Goal: Transaction & Acquisition: Obtain resource

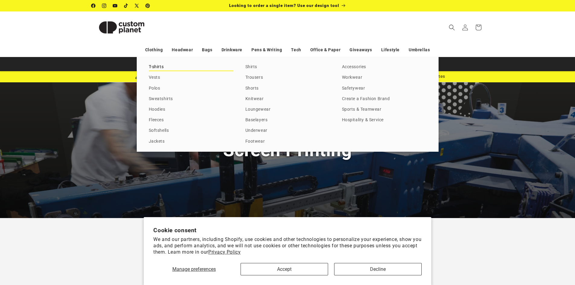
click at [157, 65] on link "T-shirts" at bounding box center [191, 67] width 84 height 8
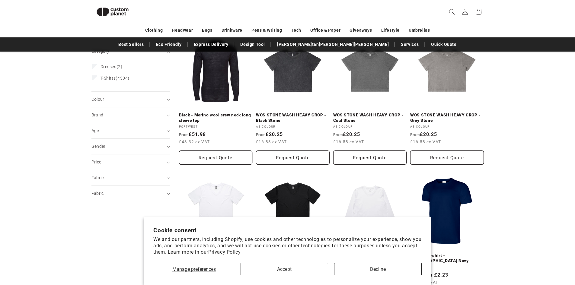
scroll to position [90, 0]
click at [121, 112] on div "Brand (0)" at bounding box center [127, 115] width 73 height 6
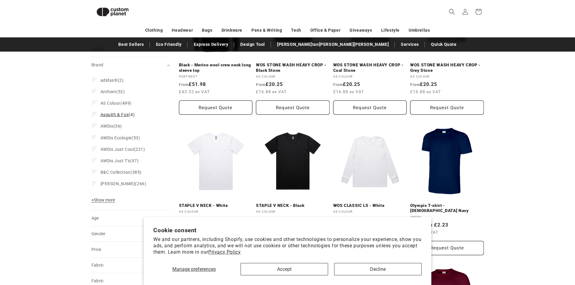
scroll to position [140, 0]
click at [105, 201] on span "+ Show more" at bounding box center [103, 199] width 24 height 5
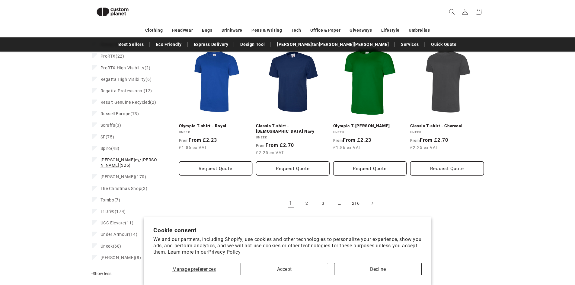
scroll to position [631, 0]
click at [123, 157] on span "[PERSON_NAME]ey/[PERSON_NAME]" at bounding box center [128, 162] width 57 height 10
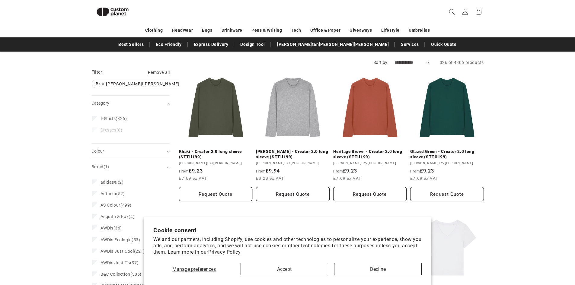
scroll to position [54, 0]
click at [311, 268] on button "Accept" at bounding box center [283, 269] width 87 height 12
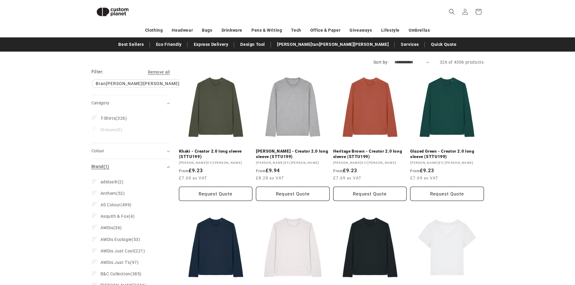
click at [148, 163] on div "Brand (1)" at bounding box center [127, 166] width 73 height 6
click at [136, 155] on summary "Colour (0)" at bounding box center [130, 150] width 78 height 15
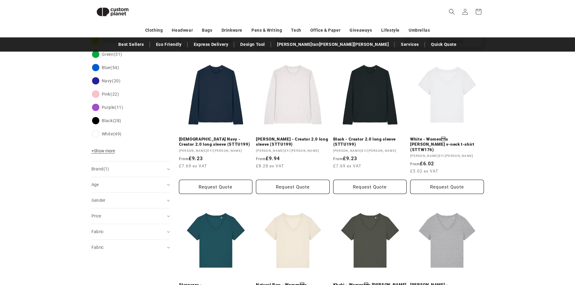
scroll to position [207, 0]
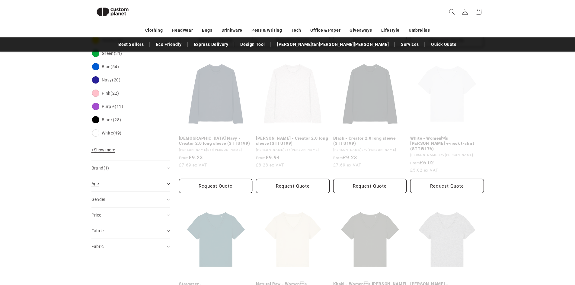
scroll to position [209, 0]
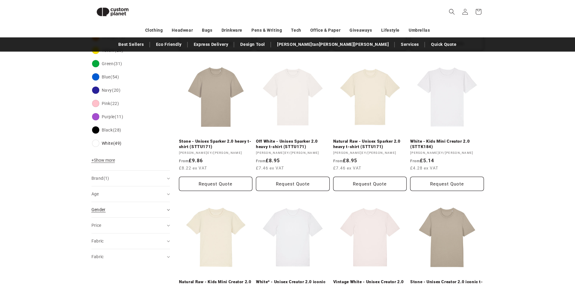
click at [119, 213] on div "Gender (0)" at bounding box center [127, 210] width 73 height 6
click at [23, 213] on div "**********" at bounding box center [287, 277] width 575 height 763
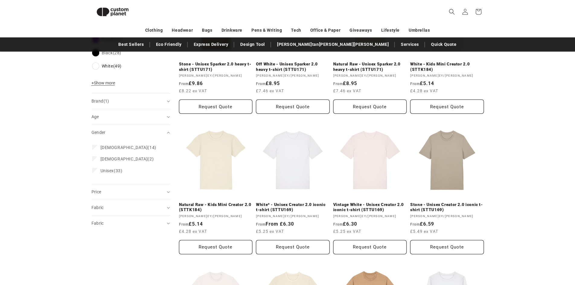
scroll to position [286, 0]
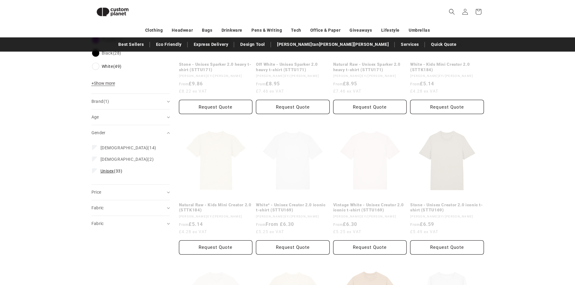
click at [95, 167] on label "Unisex (33) Unisex (33 products)" at bounding box center [129, 170] width 74 height 11
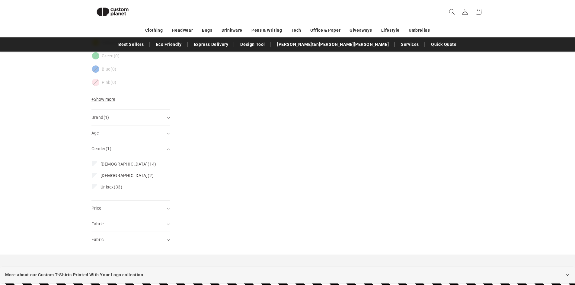
scroll to position [299, 0]
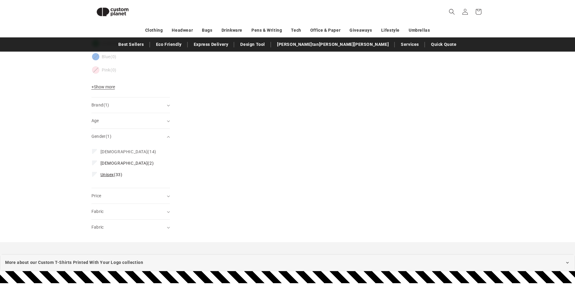
click at [97, 174] on label "Unisex (33) Unisex (33 products)" at bounding box center [129, 174] width 74 height 11
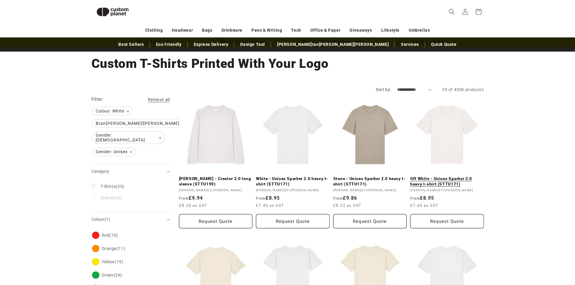
scroll to position [26, 0]
click at [307, 176] on link "White - Unisex Sparker 2.0 heavy t-shirt (STTU171)" at bounding box center [293, 181] width 74 height 11
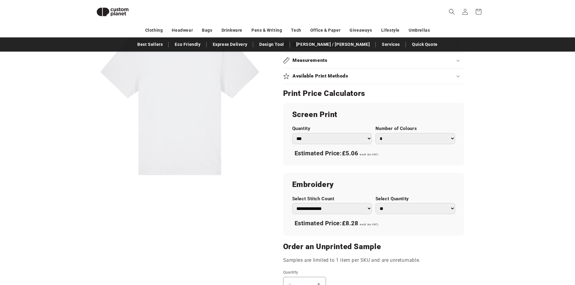
scroll to position [299, 0]
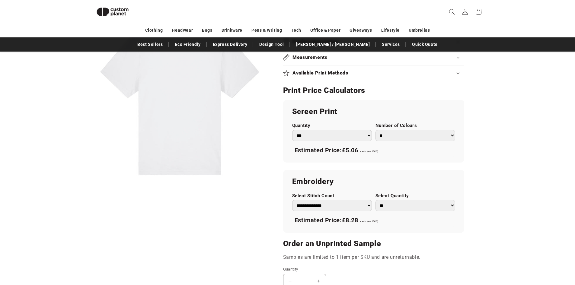
click at [344, 137] on select "*** *** *** **** **** **** ***** *****" at bounding box center [332, 135] width 80 height 11
select select "**"
click at [292, 130] on select "*** *** *** **** **** **** ***** *****" at bounding box center [332, 135] width 80 height 11
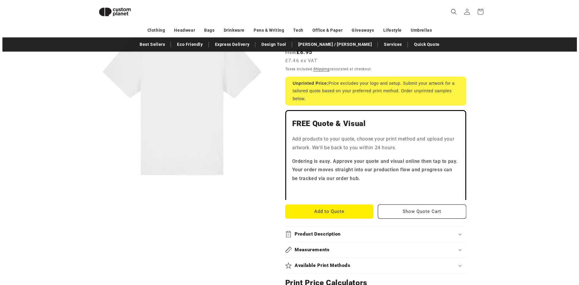
scroll to position [106, 0]
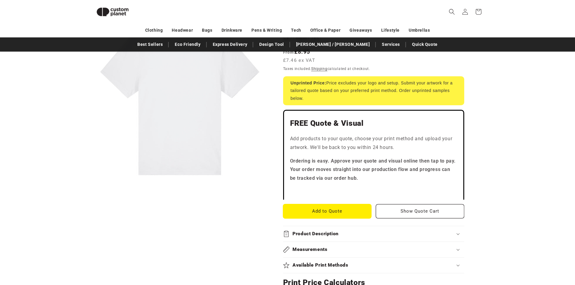
click at [360, 217] on button "Add to Quote" at bounding box center [327, 211] width 88 height 14
